Goal: Book appointment/travel/reservation

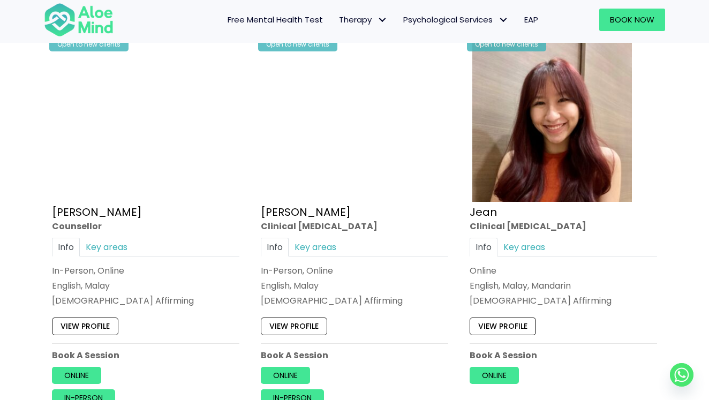
scroll to position [1569, 0]
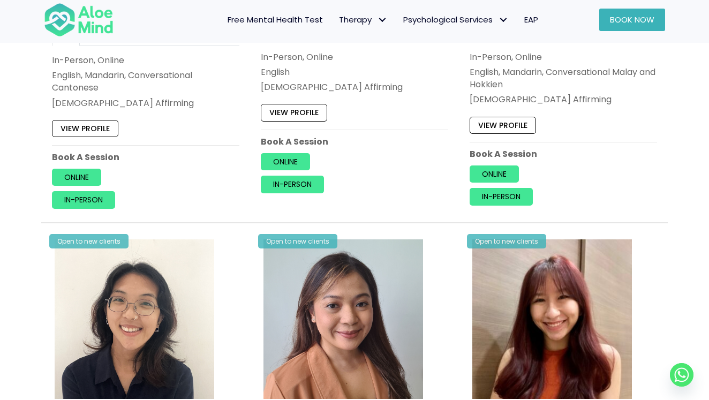
click at [632, 27] on link "Book Now" at bounding box center [632, 20] width 66 height 22
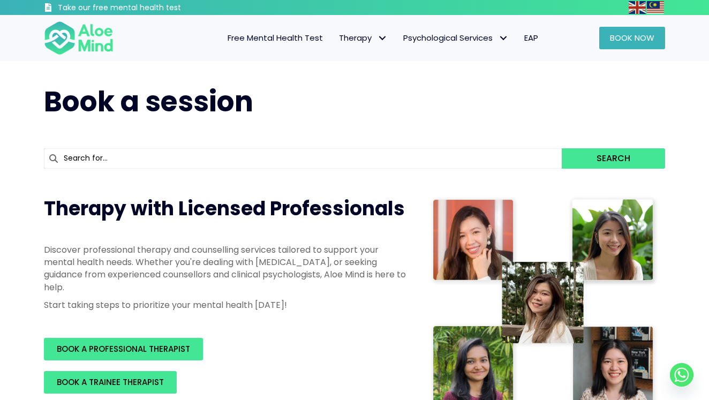
click at [613, 28] on link "Book Now" at bounding box center [632, 38] width 66 height 22
click at [617, 37] on span "Book Now" at bounding box center [632, 37] width 44 height 11
click at [639, 41] on span "Book Now" at bounding box center [632, 37] width 44 height 11
